Goal: Task Accomplishment & Management: Use online tool/utility

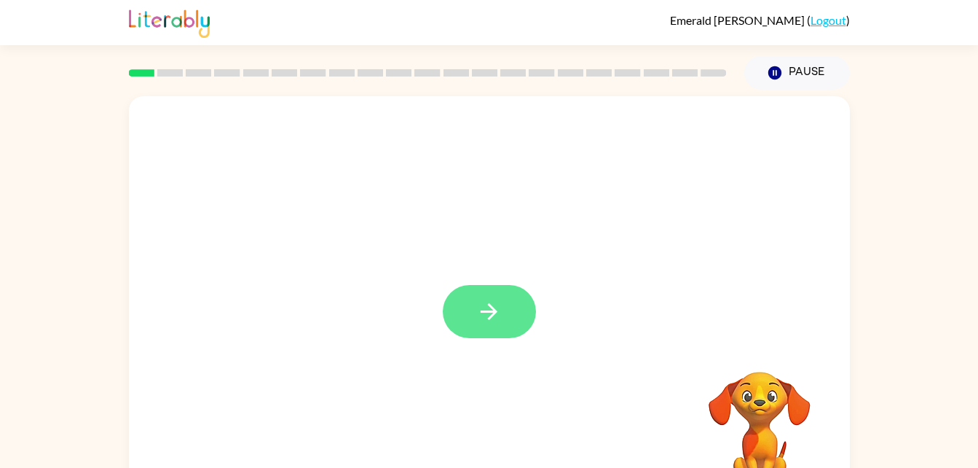
click at [500, 303] on icon "button" at bounding box center [488, 311] width 25 height 25
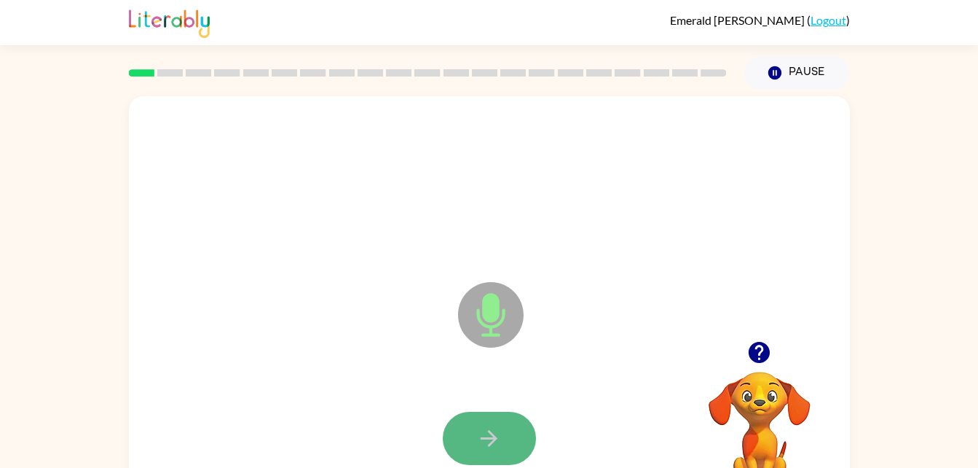
click at [468, 435] on button "button" at bounding box center [489, 437] width 93 height 53
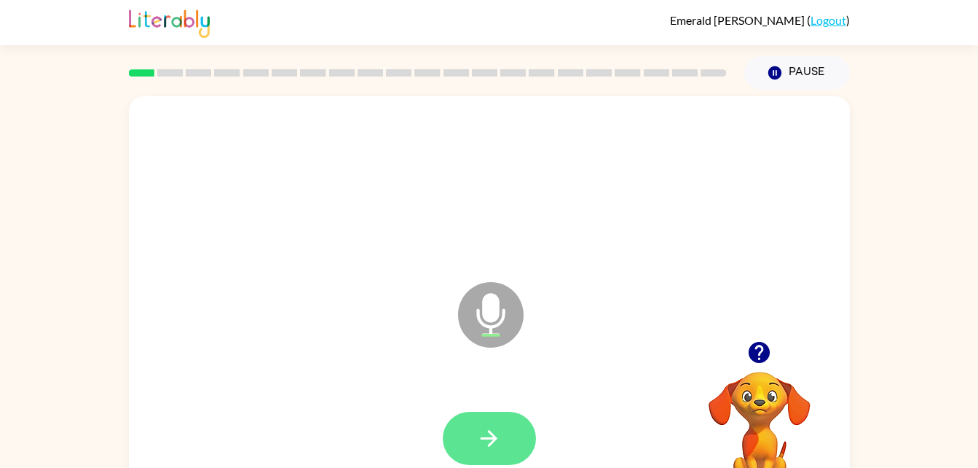
click at [499, 422] on button "button" at bounding box center [489, 437] width 93 height 53
click at [496, 430] on icon "button" at bounding box center [488, 437] width 25 height 25
click at [478, 427] on icon "button" at bounding box center [488, 437] width 25 height 25
click at [478, 420] on button "button" at bounding box center [489, 437] width 93 height 53
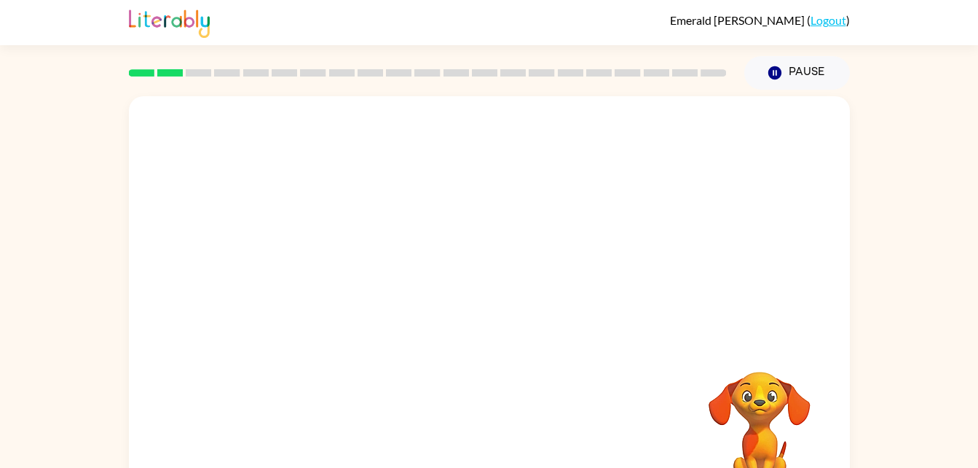
click at [471, 452] on div at bounding box center [489, 438] width 692 height 119
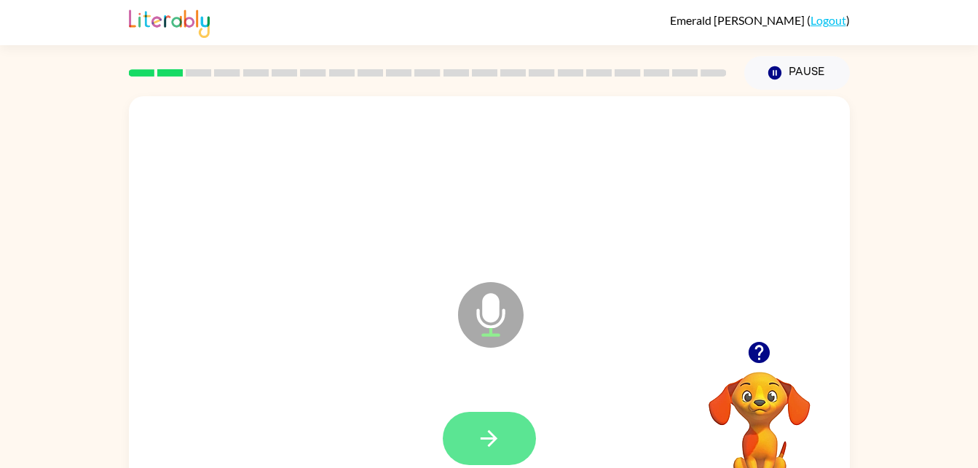
click at [492, 419] on button "button" at bounding box center [489, 437] width 93 height 53
click at [474, 421] on button "button" at bounding box center [489, 437] width 93 height 53
click at [502, 435] on button "button" at bounding box center [489, 437] width 93 height 53
click at [486, 415] on button "button" at bounding box center [489, 437] width 93 height 53
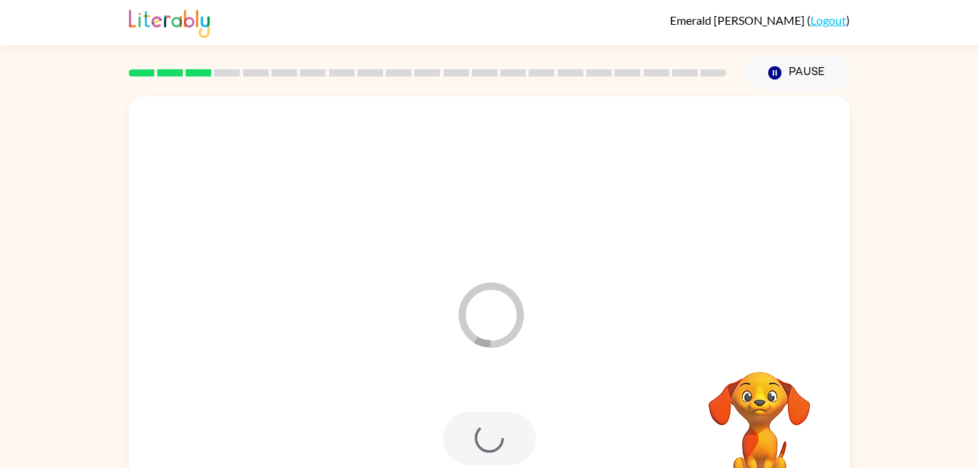
click at [500, 454] on div at bounding box center [489, 437] width 93 height 53
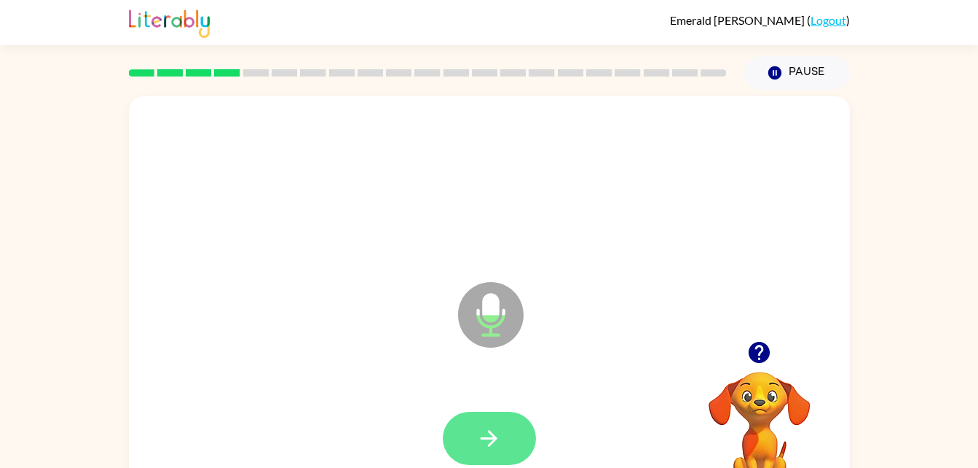
click at [484, 430] on icon "button" at bounding box center [488, 437] width 25 height 25
click at [498, 441] on icon "button" at bounding box center [488, 437] width 25 height 25
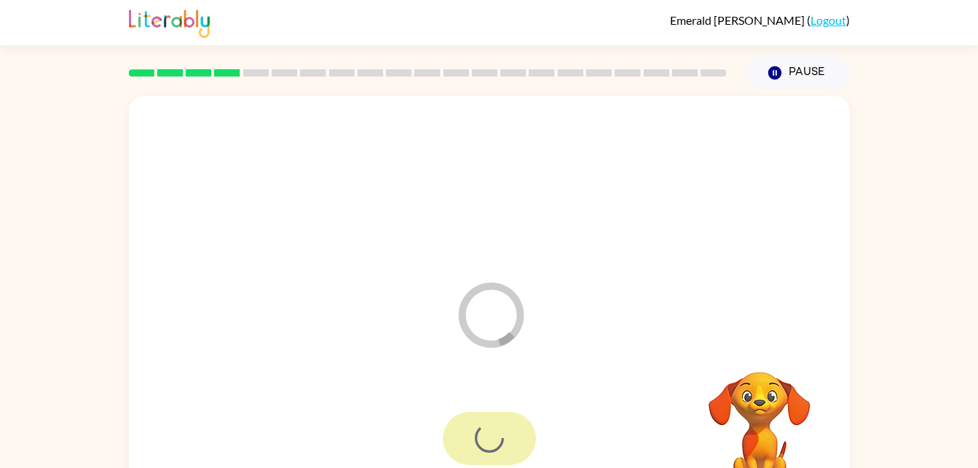
click at [490, 420] on div at bounding box center [489, 437] width 93 height 53
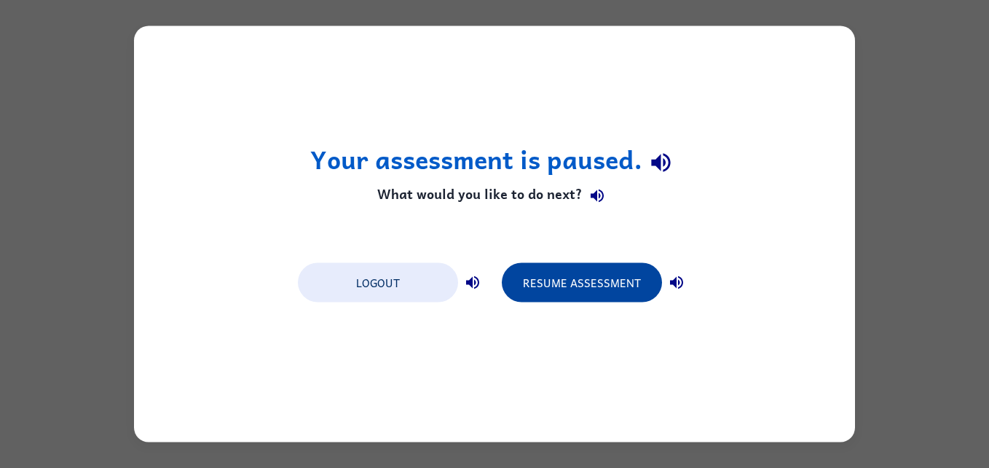
click at [583, 285] on button "Resume Assessment" at bounding box center [582, 282] width 160 height 39
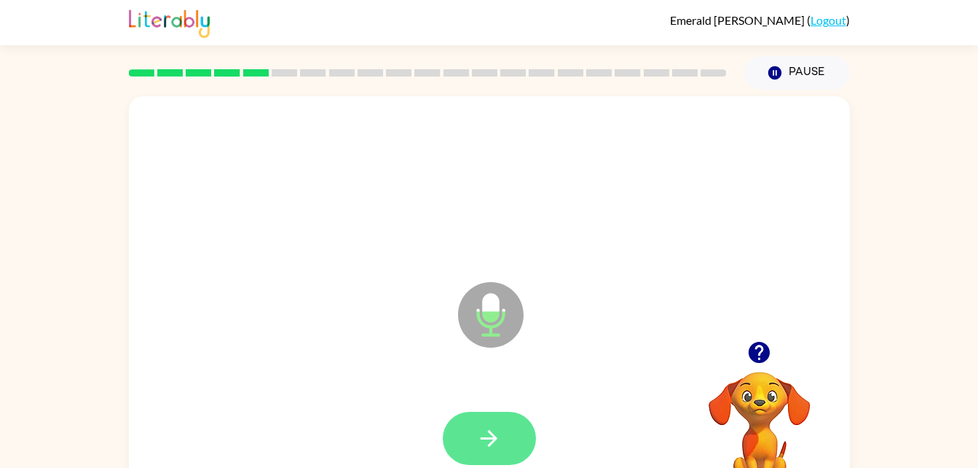
click at [469, 425] on button "button" at bounding box center [489, 437] width 93 height 53
click at [492, 435] on icon "button" at bounding box center [489, 438] width 17 height 17
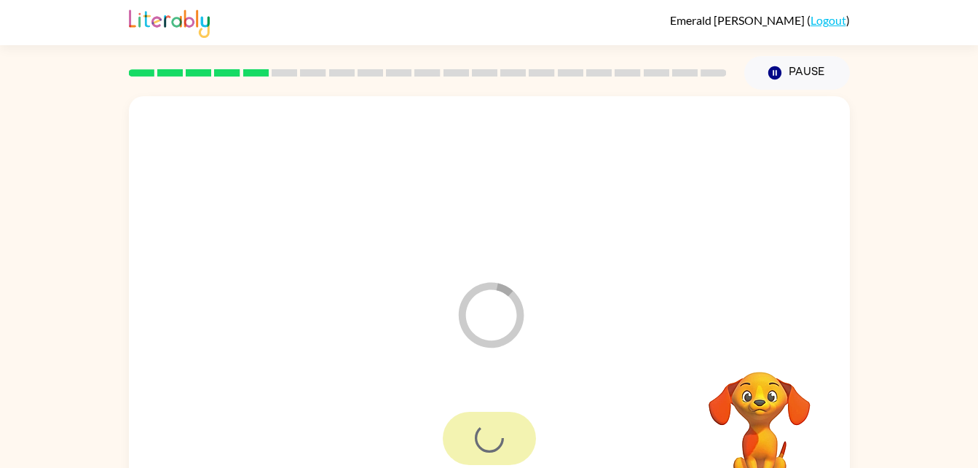
click at [472, 449] on div at bounding box center [489, 437] width 93 height 53
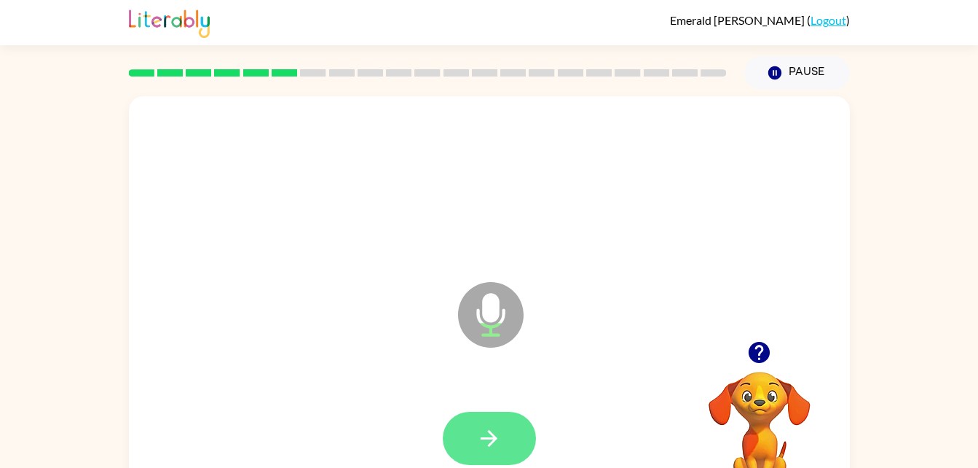
click at [468, 427] on button "button" at bounding box center [489, 437] width 93 height 53
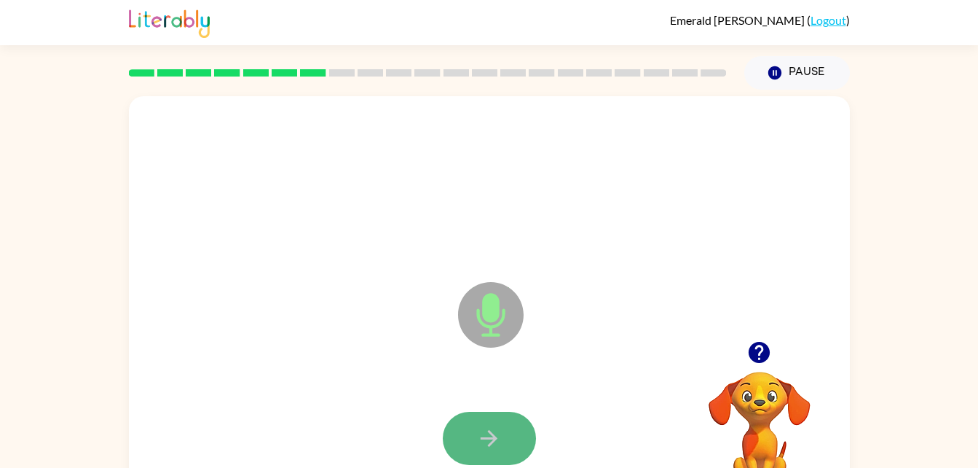
click at [479, 433] on icon "button" at bounding box center [488, 437] width 25 height 25
click at [495, 424] on button "button" at bounding box center [489, 437] width 93 height 53
click at [478, 450] on icon "button" at bounding box center [488, 437] width 25 height 25
click at [485, 435] on icon "button" at bounding box center [488, 437] width 25 height 25
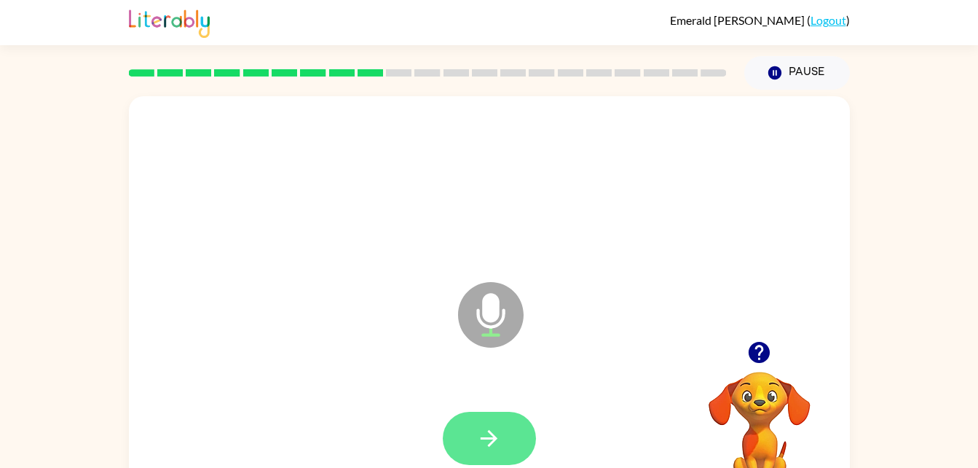
click at [485, 449] on icon "button" at bounding box center [488, 437] width 25 height 25
click at [470, 438] on button "button" at bounding box center [489, 437] width 93 height 53
click at [478, 446] on icon "button" at bounding box center [488, 437] width 25 height 25
click at [470, 428] on button "button" at bounding box center [489, 437] width 93 height 53
click at [454, 433] on button "button" at bounding box center [489, 437] width 93 height 53
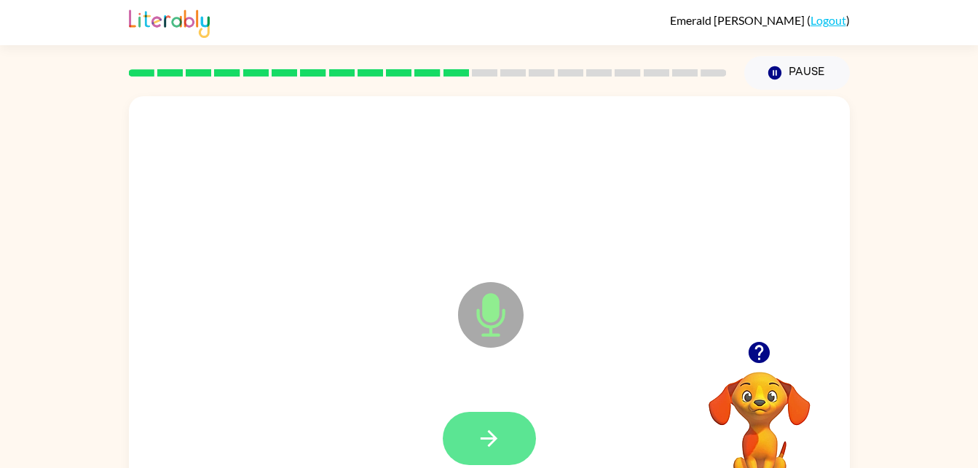
click at [492, 426] on icon "button" at bounding box center [488, 437] width 25 height 25
click at [522, 452] on button "button" at bounding box center [489, 437] width 93 height 53
click at [470, 413] on button "button" at bounding box center [489, 437] width 93 height 53
click at [493, 440] on icon "button" at bounding box center [489, 438] width 17 height 17
click at [470, 433] on button "button" at bounding box center [489, 437] width 93 height 53
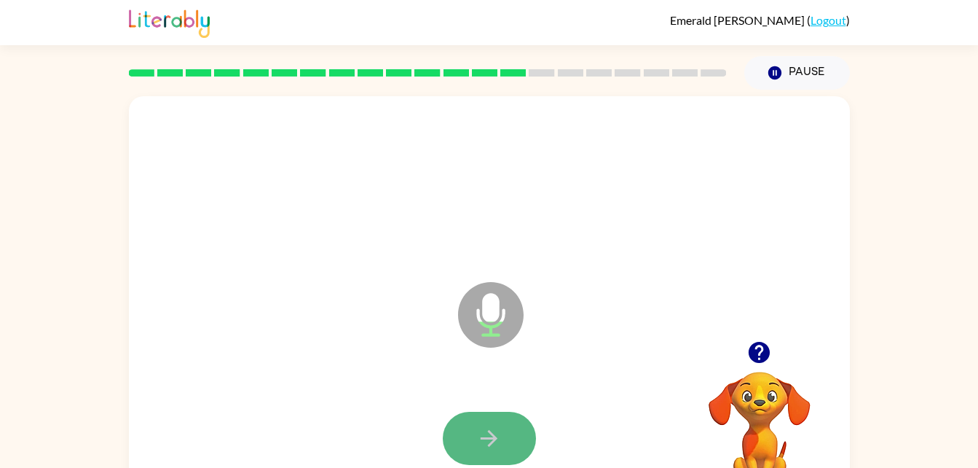
click at [483, 446] on icon "button" at bounding box center [488, 437] width 25 height 25
click at [496, 427] on icon "button" at bounding box center [488, 437] width 25 height 25
click at [482, 411] on button "button" at bounding box center [489, 437] width 93 height 53
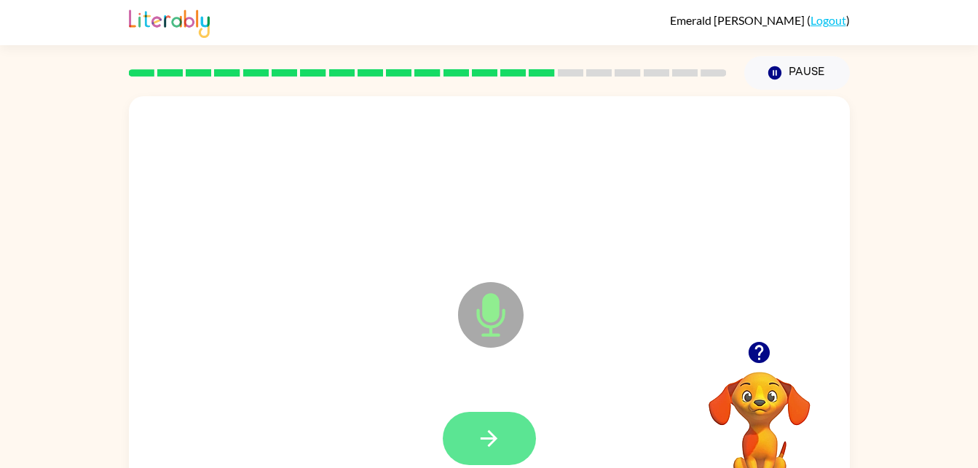
click at [504, 447] on button "button" at bounding box center [489, 437] width 93 height 53
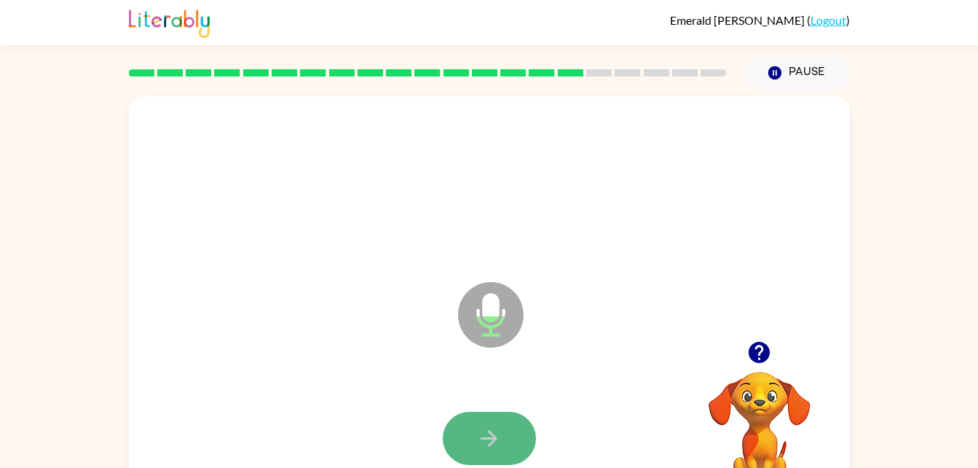
click at [512, 452] on button "button" at bounding box center [489, 437] width 93 height 53
click at [495, 417] on button "button" at bounding box center [489, 437] width 93 height 53
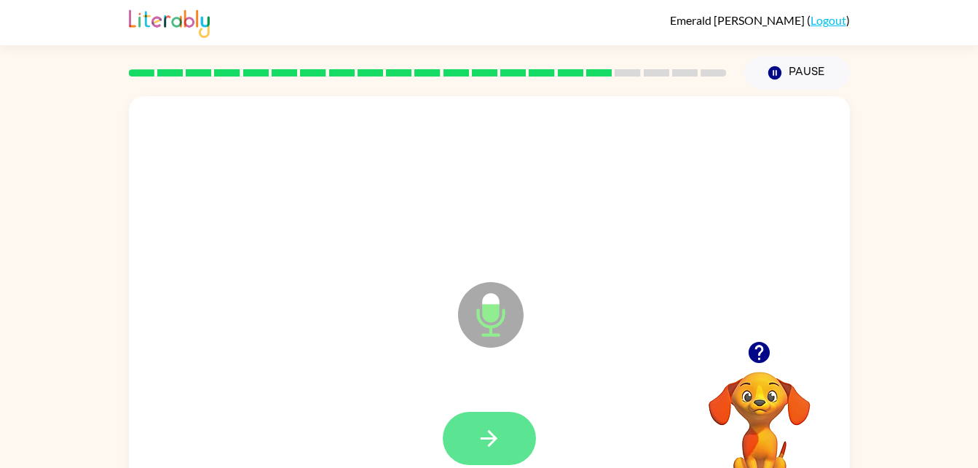
click at [501, 438] on icon "button" at bounding box center [488, 437] width 25 height 25
click at [469, 444] on button "button" at bounding box center [489, 437] width 93 height 53
click at [491, 433] on icon "button" at bounding box center [489, 438] width 17 height 17
click at [491, 447] on icon "button" at bounding box center [488, 437] width 25 height 25
click at [494, 448] on icon "button" at bounding box center [488, 437] width 25 height 25
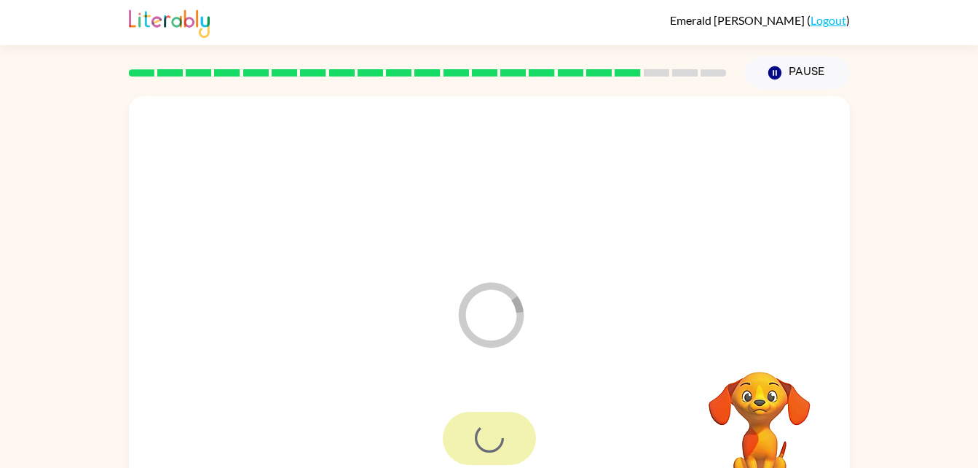
click at [489, 453] on div at bounding box center [489, 437] width 93 height 53
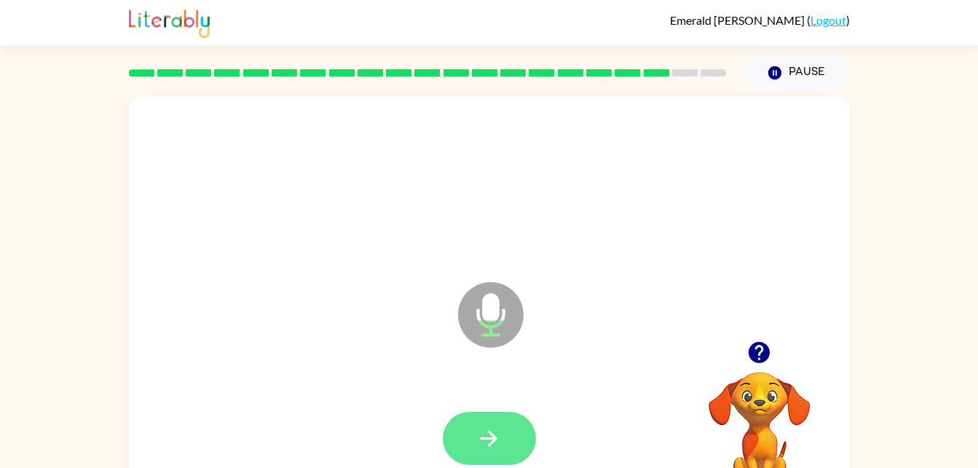
click at [476, 430] on icon "button" at bounding box center [488, 437] width 25 height 25
click at [482, 440] on icon "button" at bounding box center [488, 437] width 25 height 25
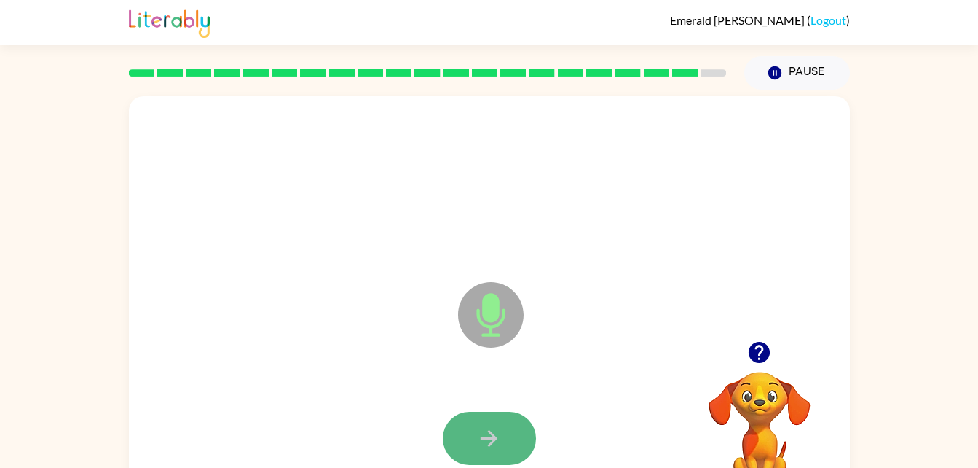
click at [465, 430] on button "button" at bounding box center [489, 437] width 93 height 53
click at [481, 432] on icon "button" at bounding box center [488, 437] width 25 height 25
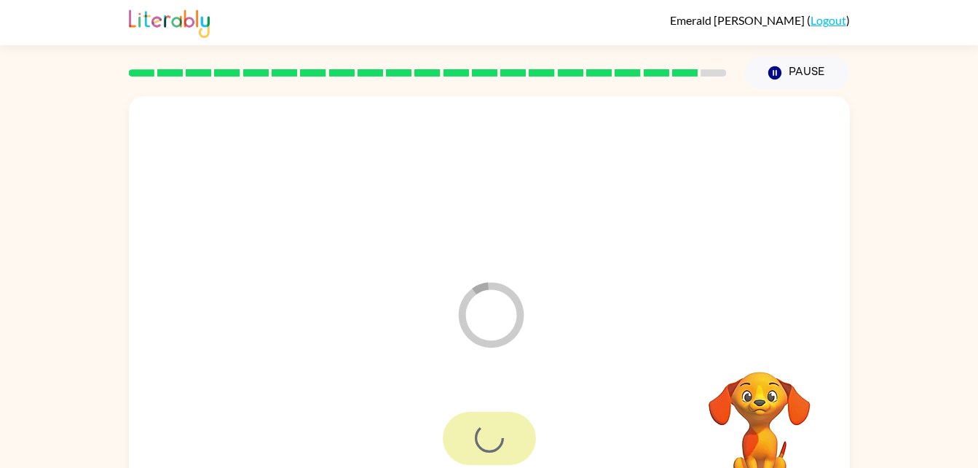
click at [465, 446] on div at bounding box center [489, 437] width 93 height 53
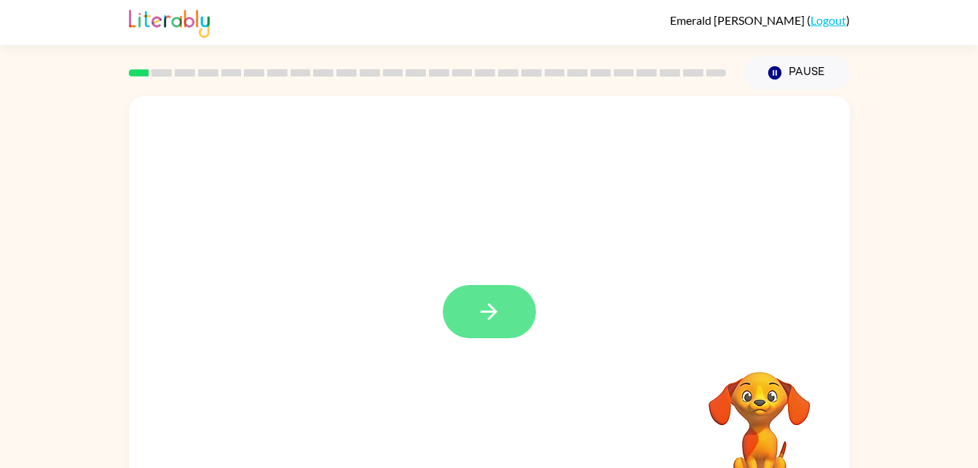
click at [492, 310] on icon "button" at bounding box center [488, 311] width 25 height 25
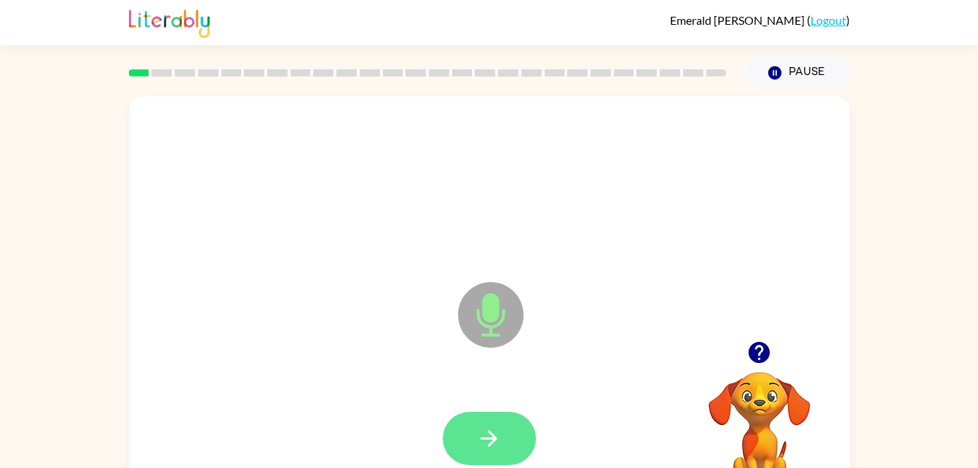
click at [496, 426] on icon "button" at bounding box center [488, 437] width 25 height 25
click at [477, 438] on icon "button" at bounding box center [488, 437] width 25 height 25
click at [484, 427] on icon "button" at bounding box center [488, 437] width 25 height 25
click at [473, 435] on button "button" at bounding box center [489, 437] width 93 height 53
click at [475, 449] on button "button" at bounding box center [489, 437] width 93 height 53
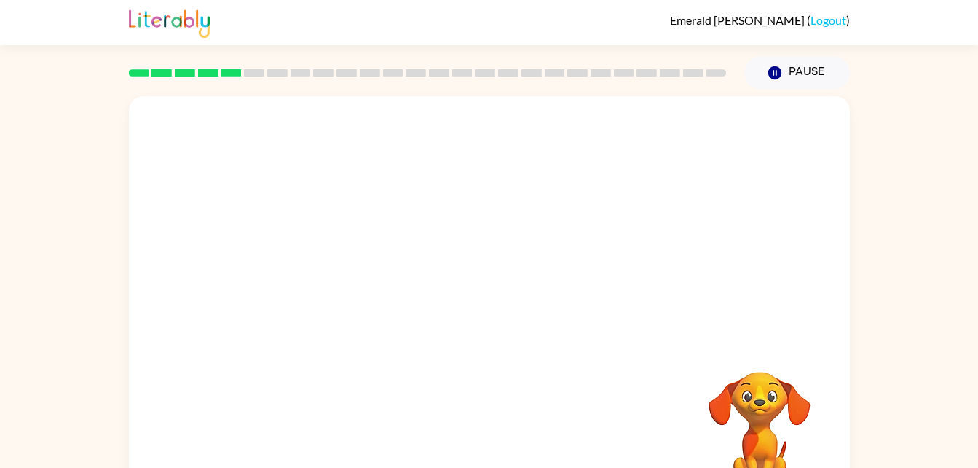
click at [777, 269] on div at bounding box center [489, 218] width 721 height 245
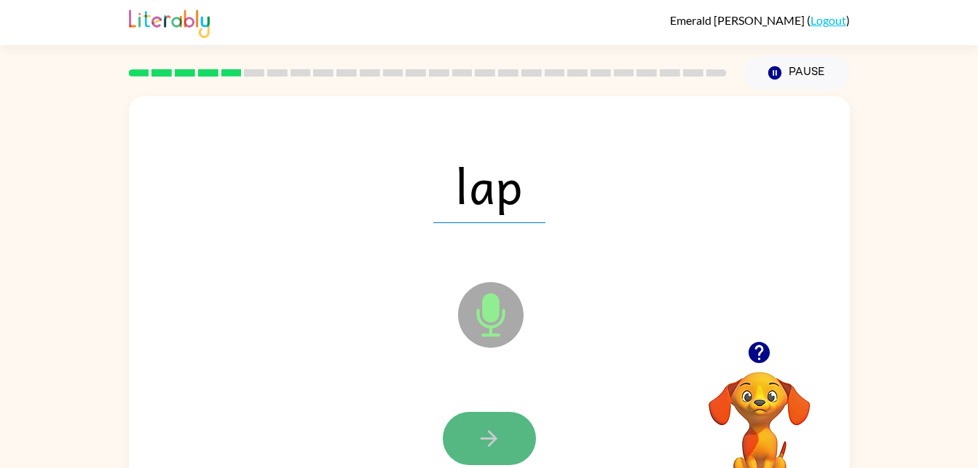
click at [479, 439] on icon "button" at bounding box center [488, 437] width 25 height 25
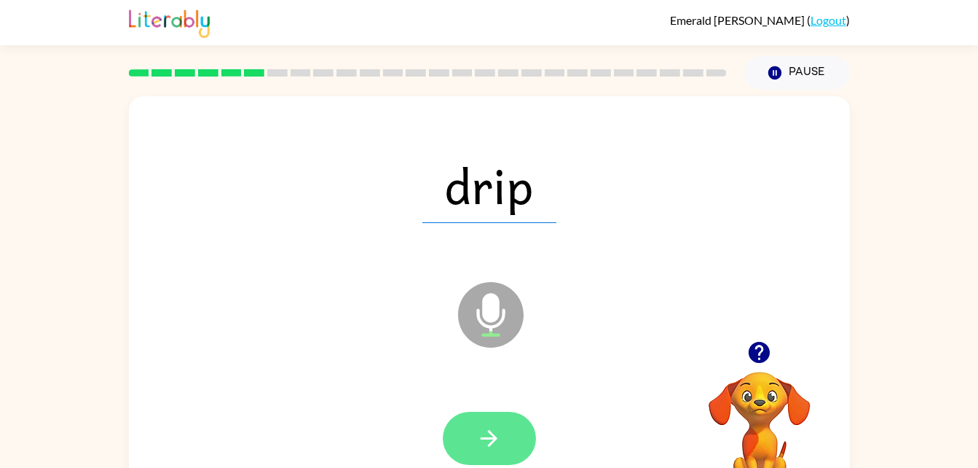
click at [467, 441] on button "button" at bounding box center [489, 437] width 93 height 53
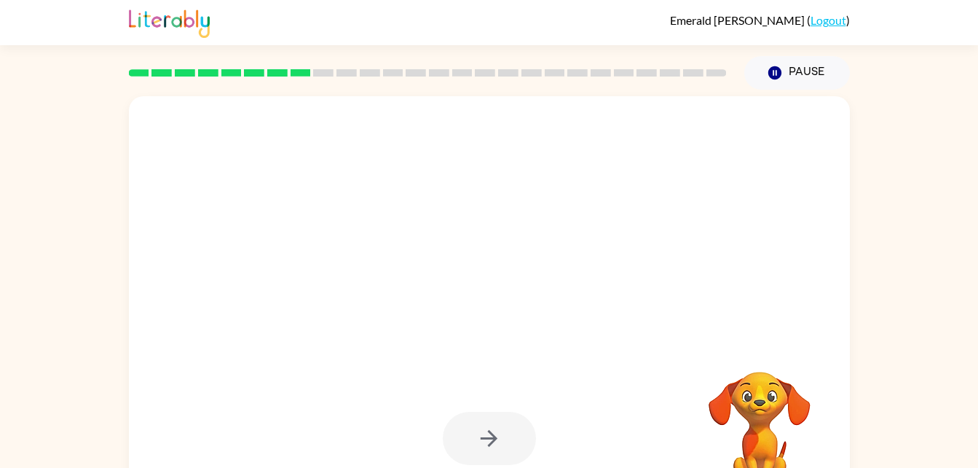
click at [478, 446] on div at bounding box center [489, 437] width 93 height 53
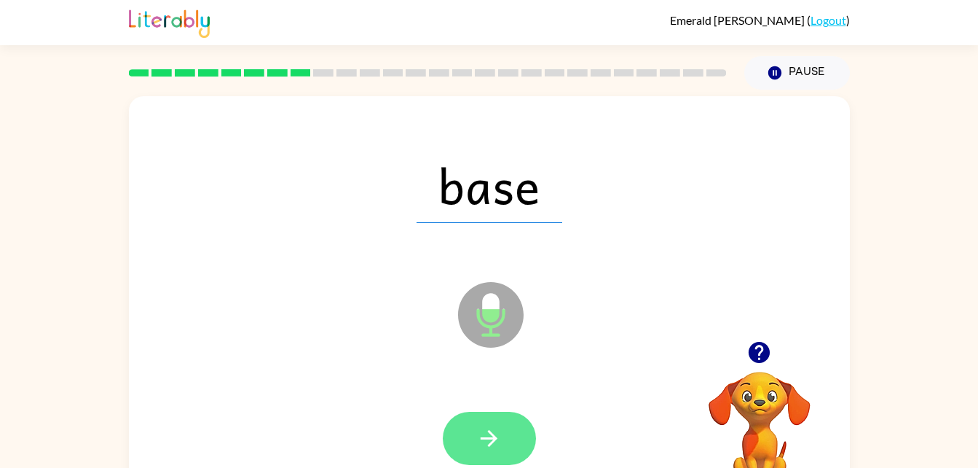
click at [466, 438] on button "button" at bounding box center [489, 437] width 93 height 53
click at [476, 442] on button "button" at bounding box center [489, 437] width 93 height 53
click at [462, 429] on button "button" at bounding box center [489, 437] width 93 height 53
click at [479, 433] on icon "button" at bounding box center [488, 437] width 25 height 25
click at [488, 441] on icon "button" at bounding box center [488, 437] width 25 height 25
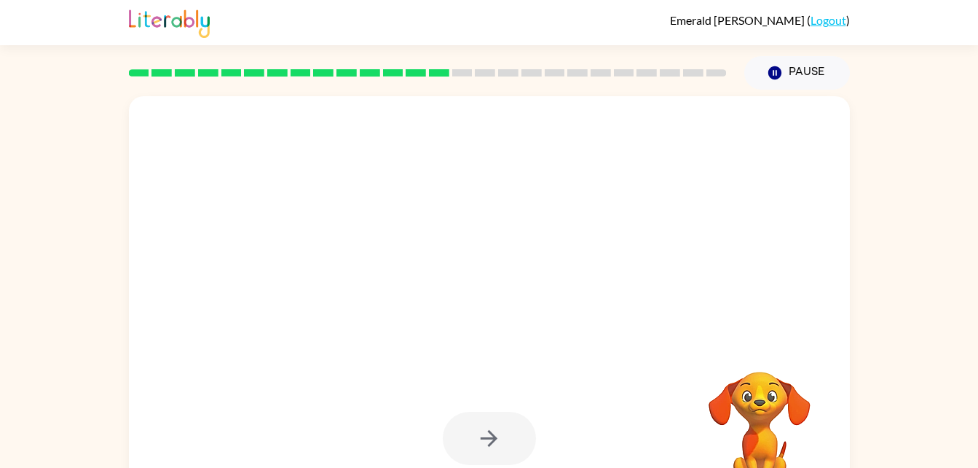
click at [474, 424] on div at bounding box center [489, 437] width 93 height 53
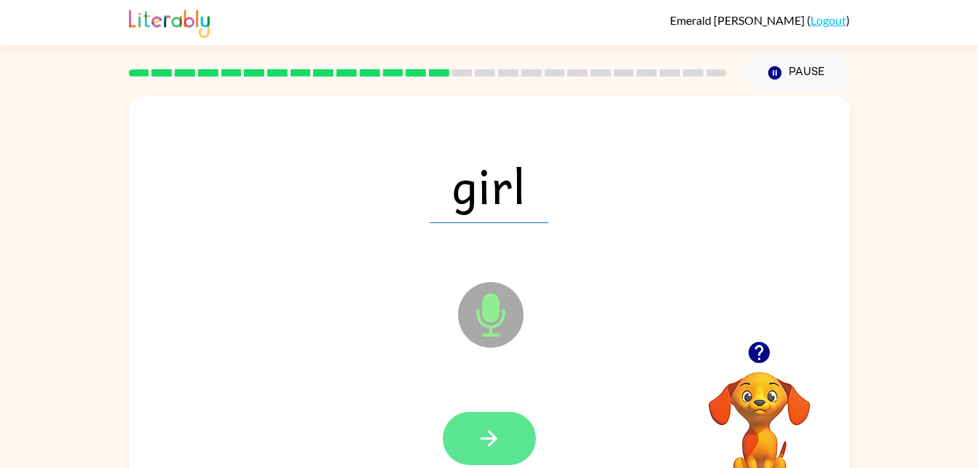
click at [465, 435] on button "button" at bounding box center [489, 437] width 93 height 53
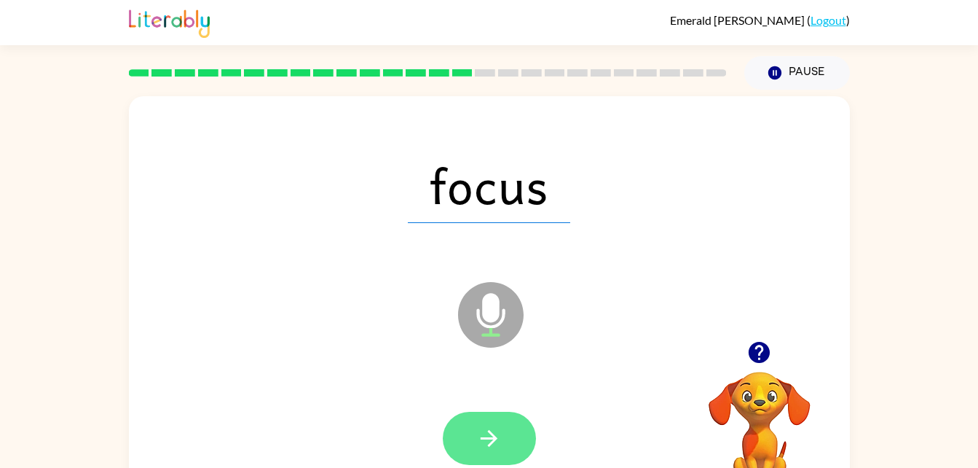
click at [504, 449] on button "button" at bounding box center [489, 437] width 93 height 53
click at [475, 432] on button "button" at bounding box center [489, 437] width 93 height 53
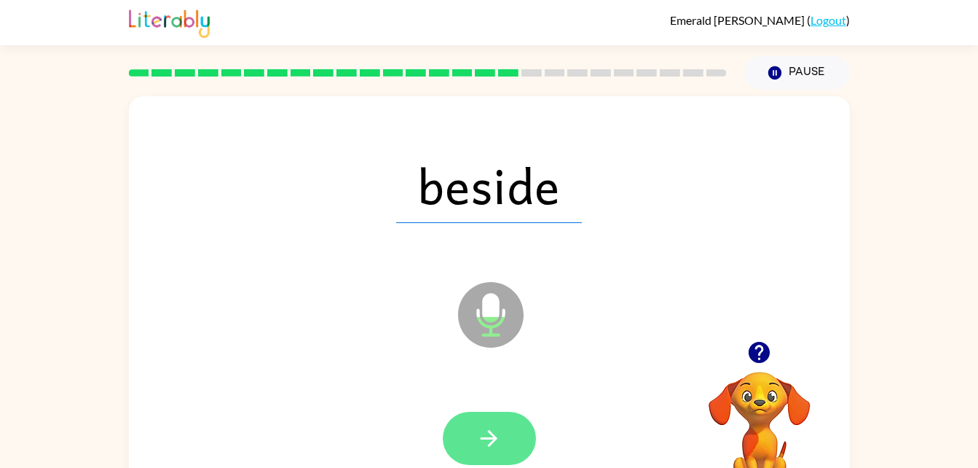
click at [495, 445] on icon "button" at bounding box center [488, 437] width 25 height 25
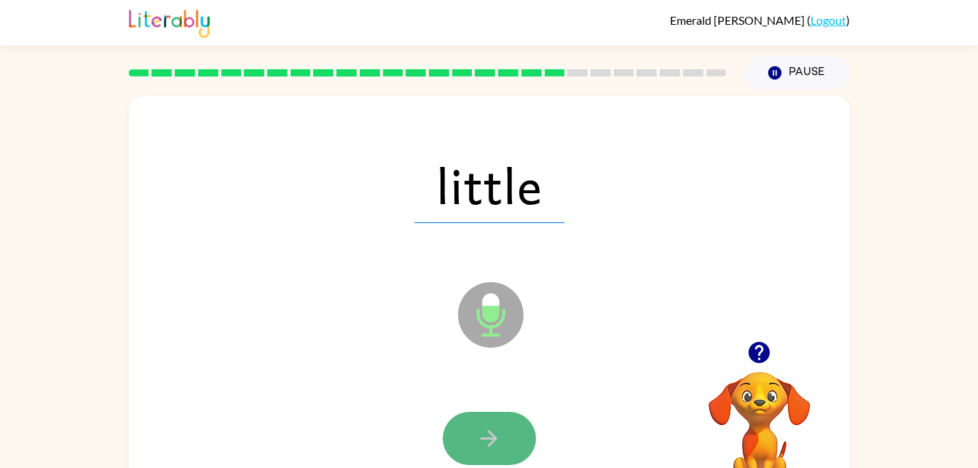
click at [508, 429] on button "button" at bounding box center [489, 437] width 93 height 53
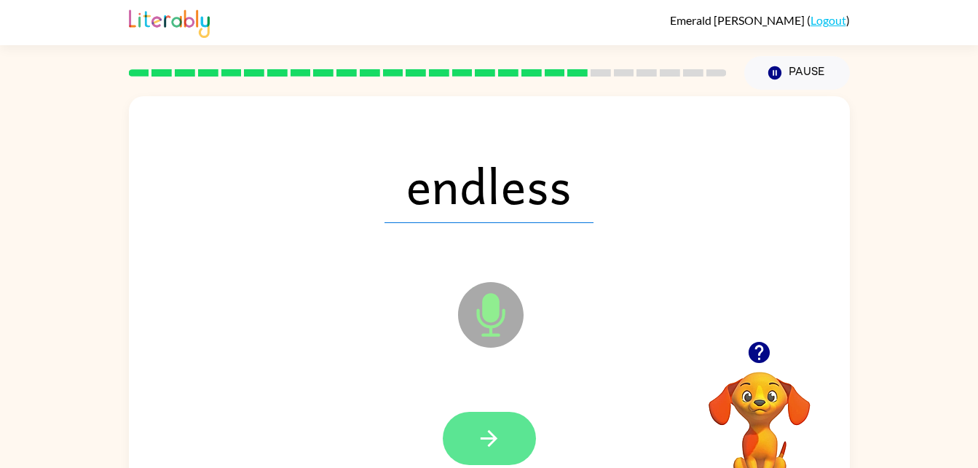
click at [474, 433] on button "button" at bounding box center [489, 437] width 93 height 53
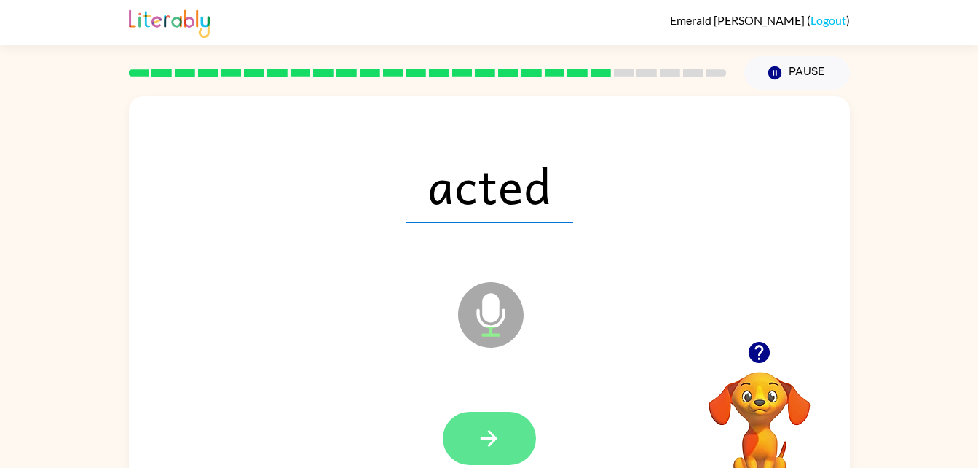
click at [489, 438] on icon "button" at bounding box center [489, 438] width 17 height 17
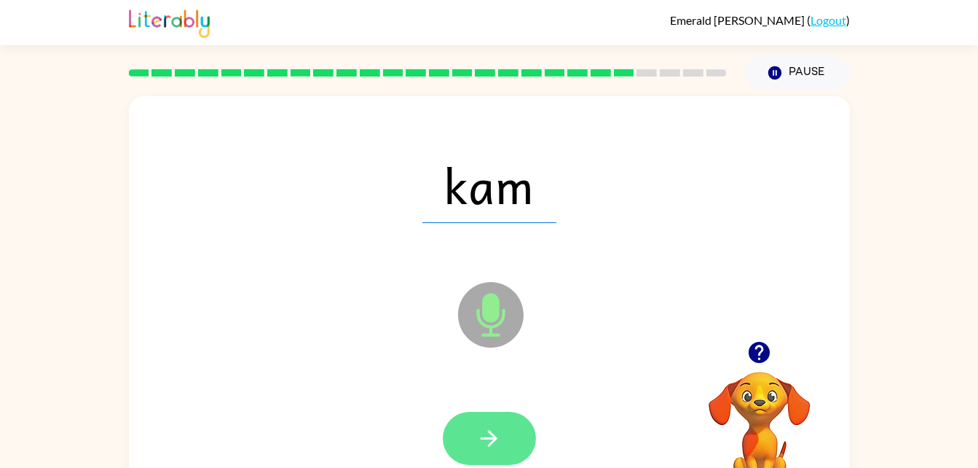
click at [481, 452] on button "button" at bounding box center [489, 437] width 93 height 53
click at [463, 435] on button "button" at bounding box center [489, 437] width 93 height 53
click at [471, 430] on button "button" at bounding box center [489, 437] width 93 height 53
click at [491, 422] on button "button" at bounding box center [489, 437] width 93 height 53
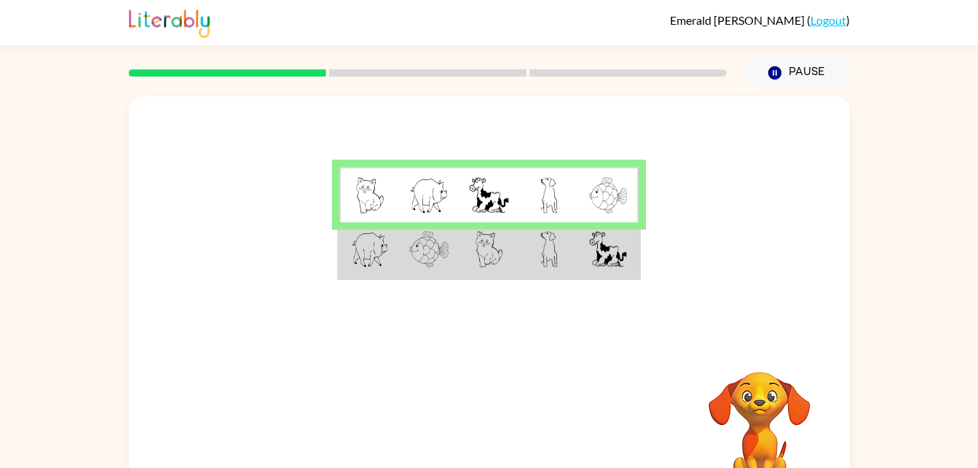
click at [441, 255] on img at bounding box center [428, 249] width 39 height 36
click at [457, 267] on td at bounding box center [429, 250] width 60 height 56
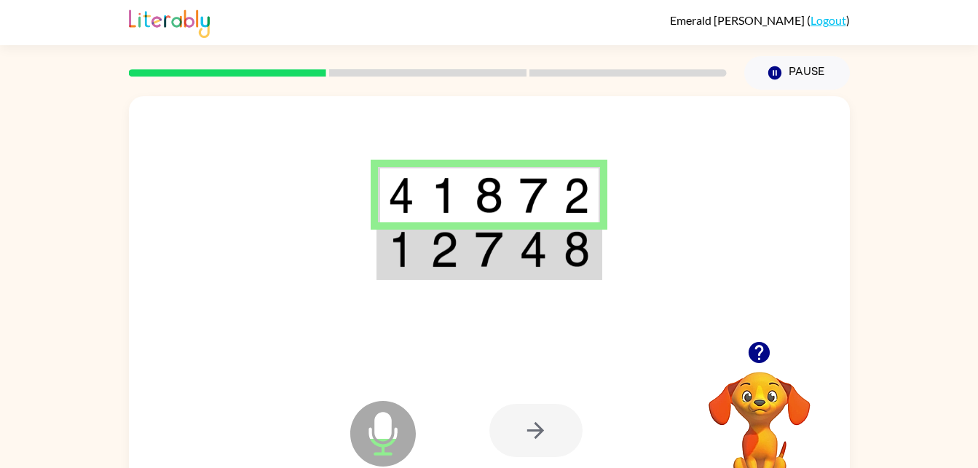
click at [466, 240] on td at bounding box center [444, 250] width 44 height 56
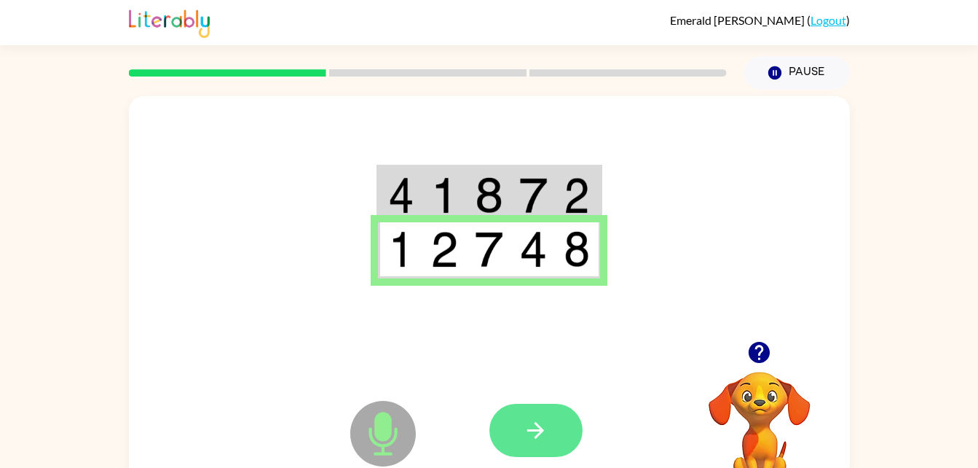
click at [550, 417] on button "button" at bounding box center [535, 429] width 93 height 53
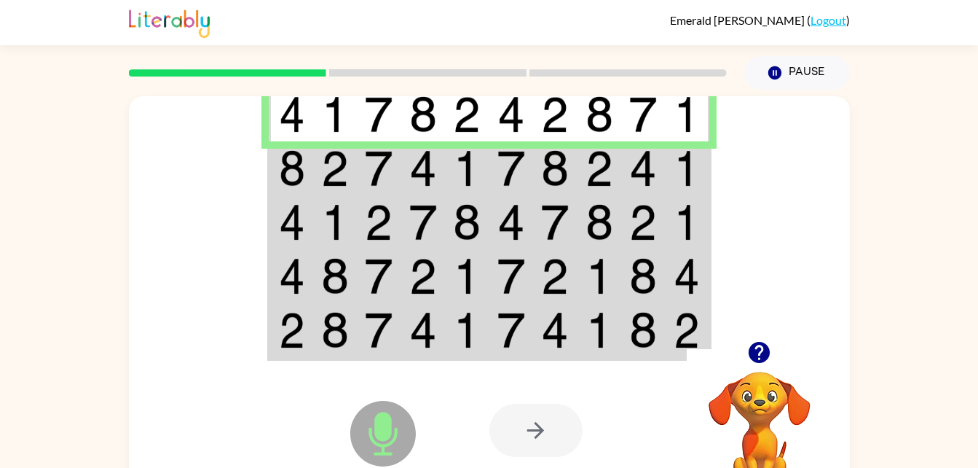
click at [295, 182] on img at bounding box center [292, 168] width 26 height 36
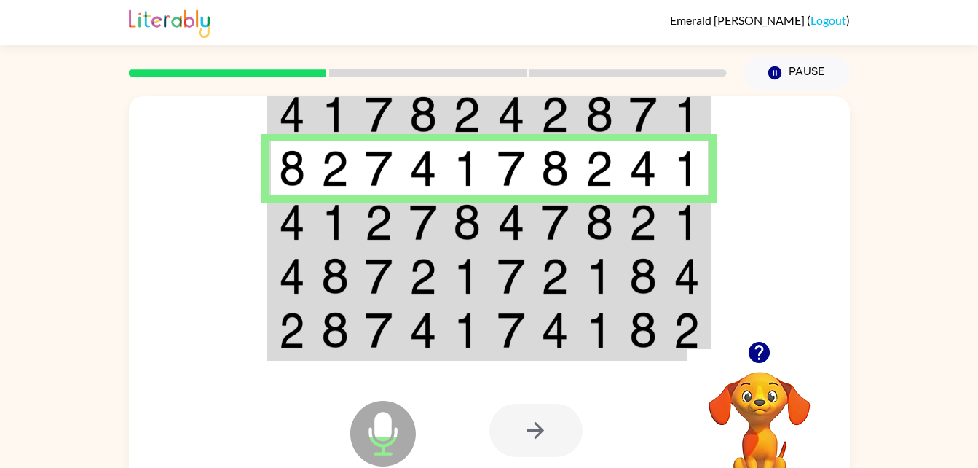
click at [288, 229] on img at bounding box center [292, 222] width 26 height 36
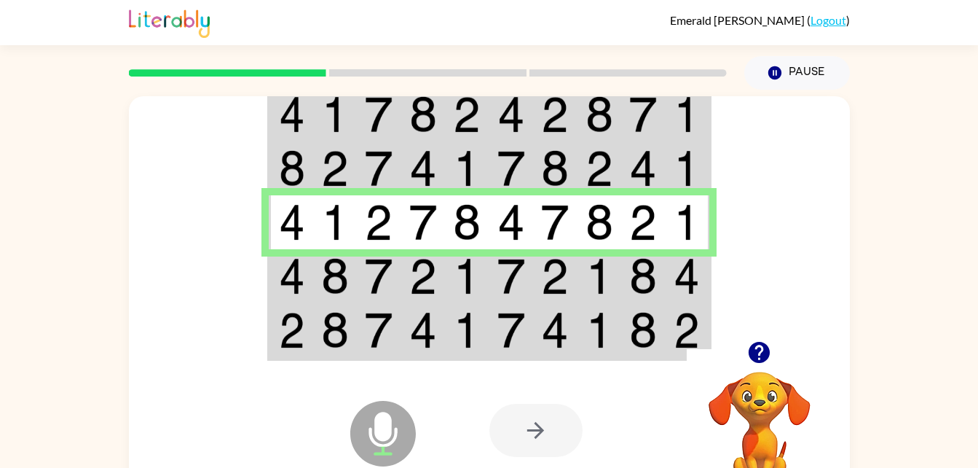
click at [289, 280] on img at bounding box center [292, 276] width 26 height 36
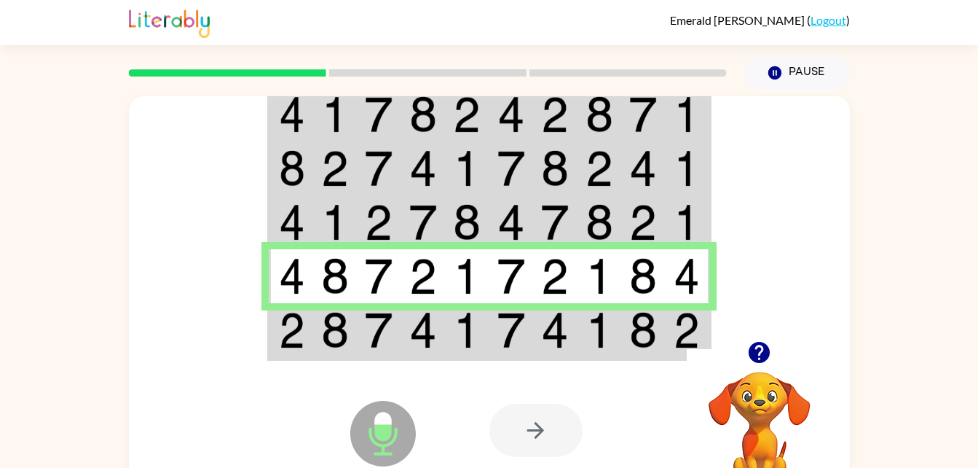
click at [272, 344] on td at bounding box center [291, 331] width 44 height 56
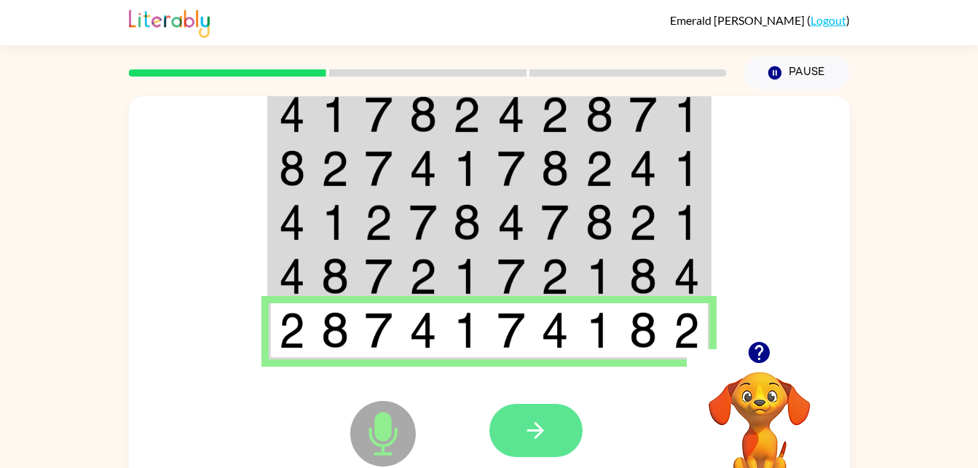
click at [516, 434] on button "button" at bounding box center [535, 429] width 93 height 53
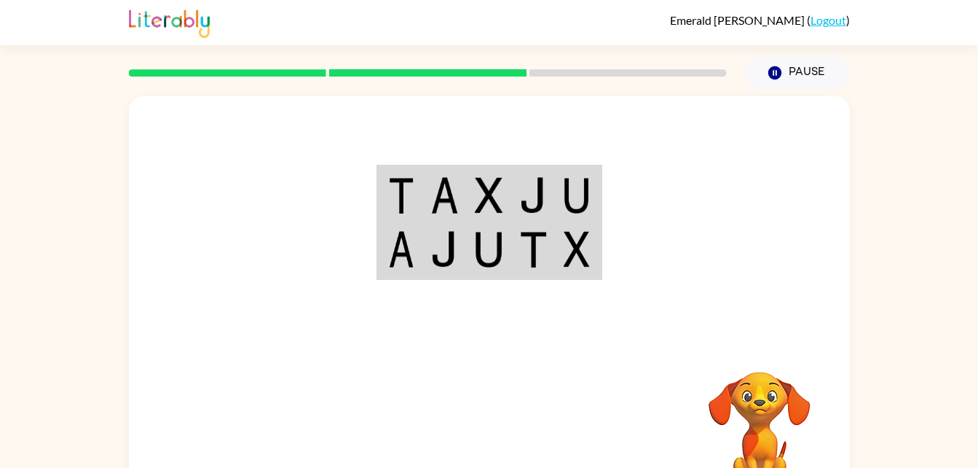
click at [424, 197] on td at bounding box center [444, 195] width 44 height 56
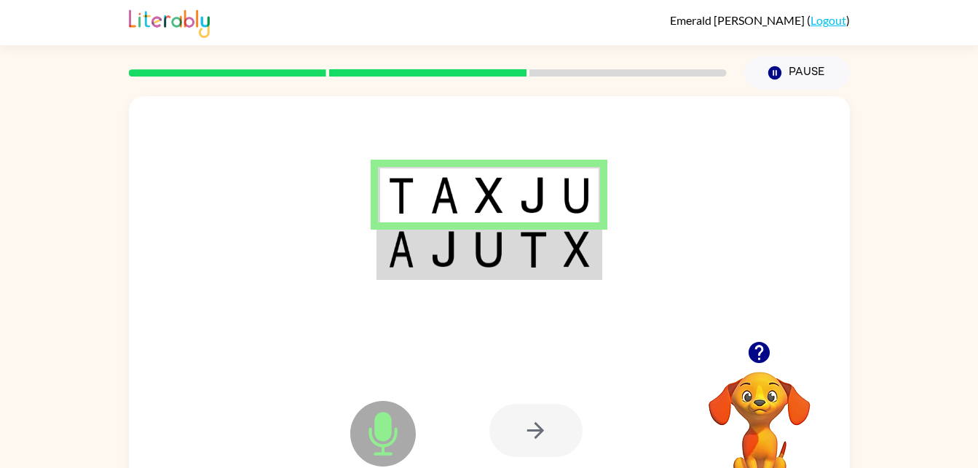
click at [401, 239] on img at bounding box center [401, 249] width 26 height 36
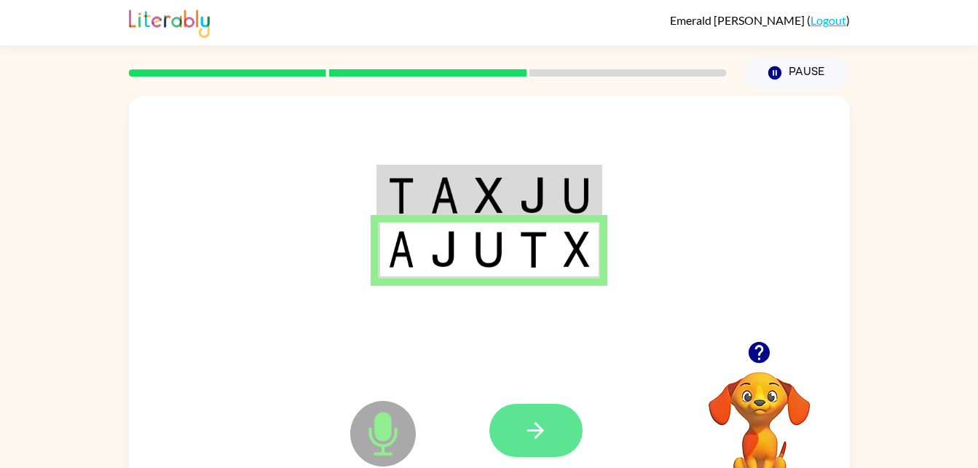
click at [535, 432] on icon "button" at bounding box center [535, 429] width 25 height 25
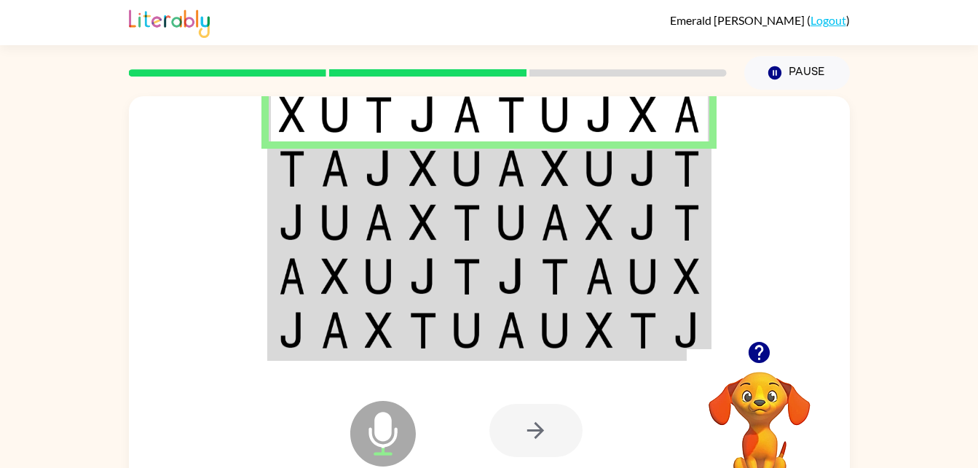
click at [289, 177] on img at bounding box center [292, 168] width 26 height 36
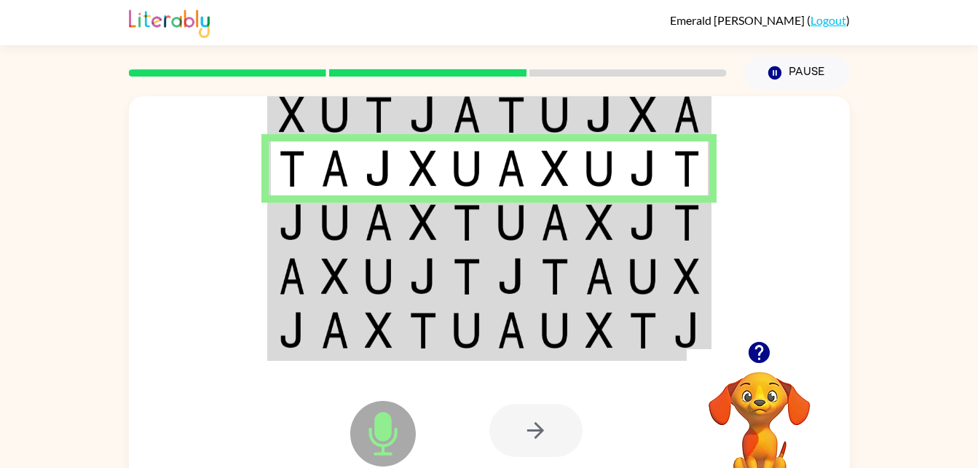
click at [288, 232] on img at bounding box center [292, 222] width 26 height 36
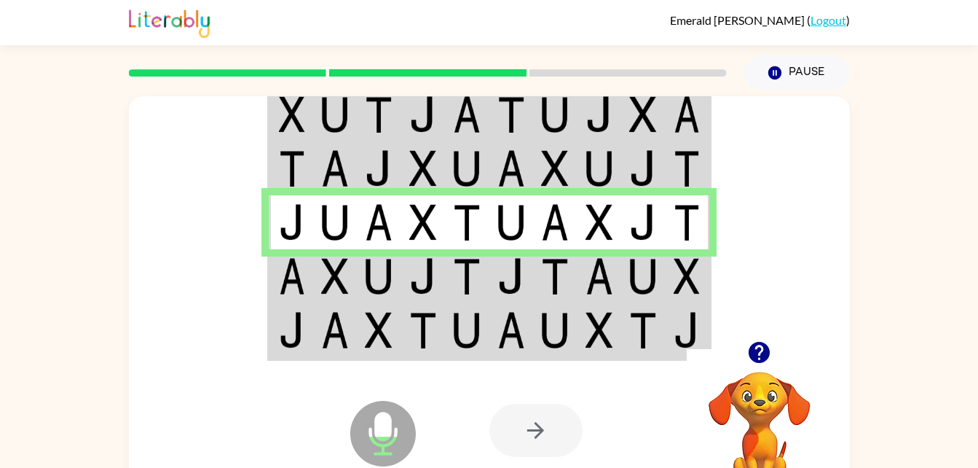
click at [285, 285] on img at bounding box center [292, 276] width 26 height 36
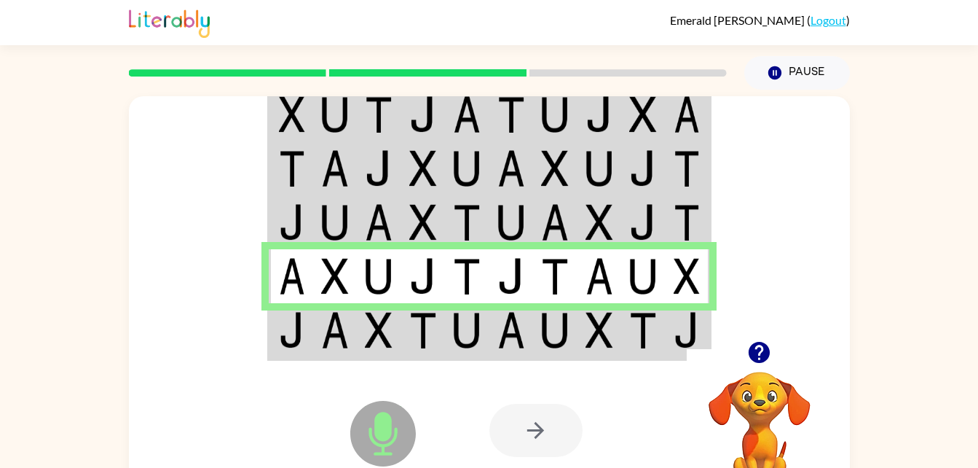
click at [285, 339] on img at bounding box center [292, 330] width 26 height 36
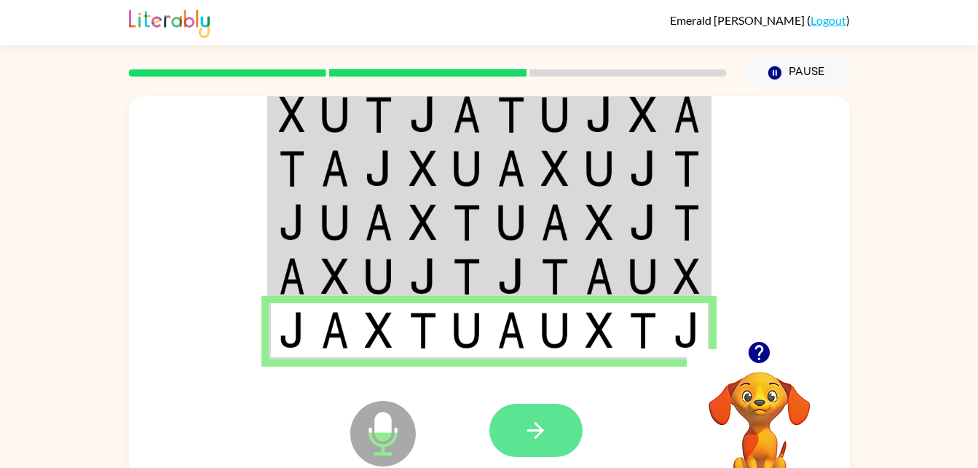
click at [529, 443] on icon "button" at bounding box center [535, 429] width 25 height 25
